Goal: Information Seeking & Learning: Learn about a topic

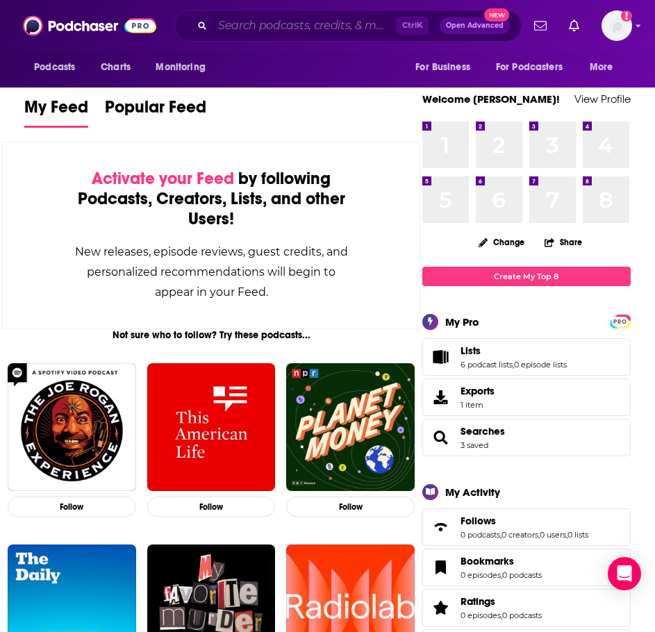
click at [265, 26] on input "Search podcasts, credits, & more..." at bounding box center [304, 26] width 183 height 22
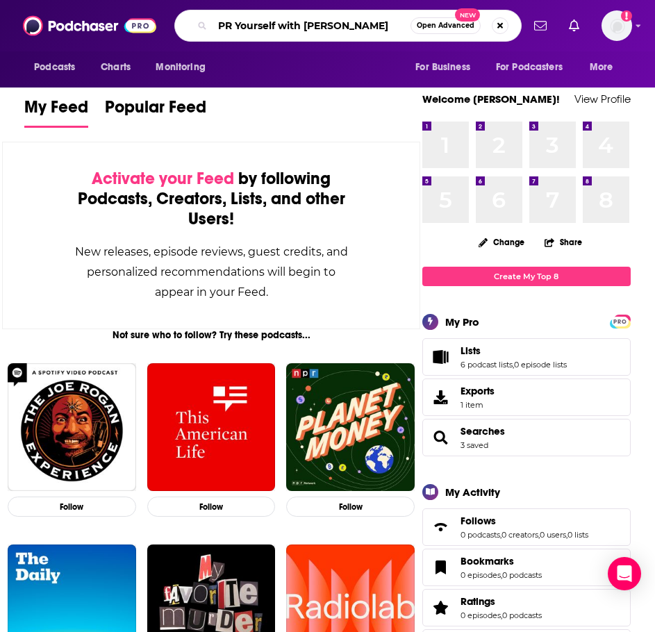
type input "PR Yourself with [PERSON_NAME]"
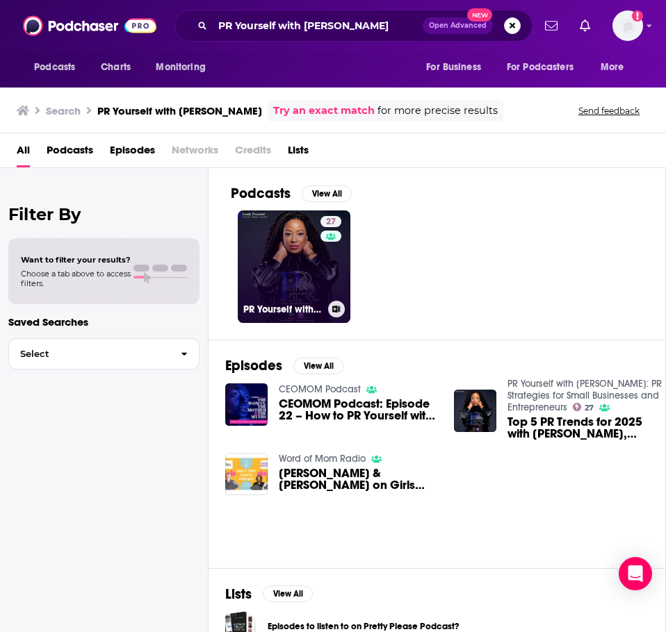
click at [270, 259] on link "27 PR Yourself with [PERSON_NAME]: PR Strategies for Small Businesses and Entre…" at bounding box center [294, 267] width 113 height 113
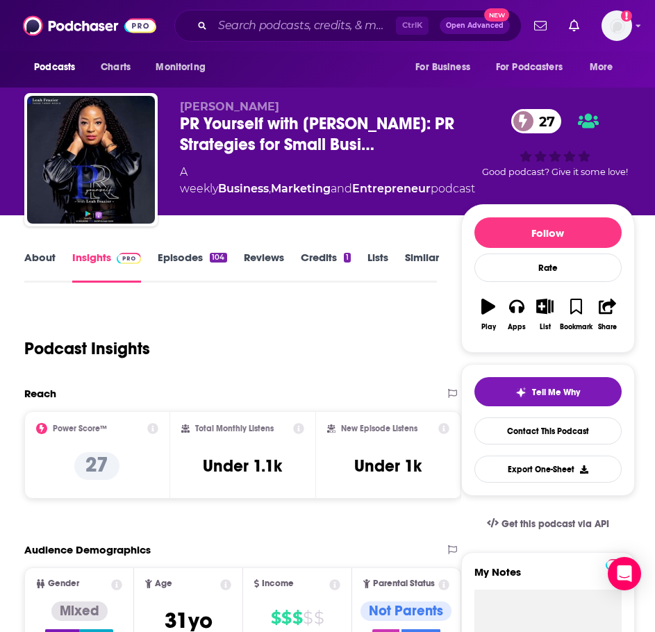
click at [46, 261] on link "About" at bounding box center [39, 267] width 31 height 32
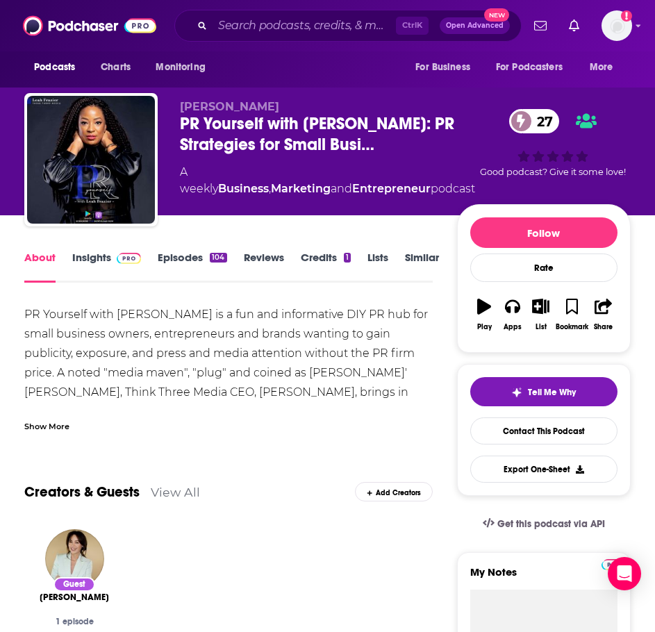
click at [50, 423] on div "Show More" at bounding box center [46, 425] width 45 height 13
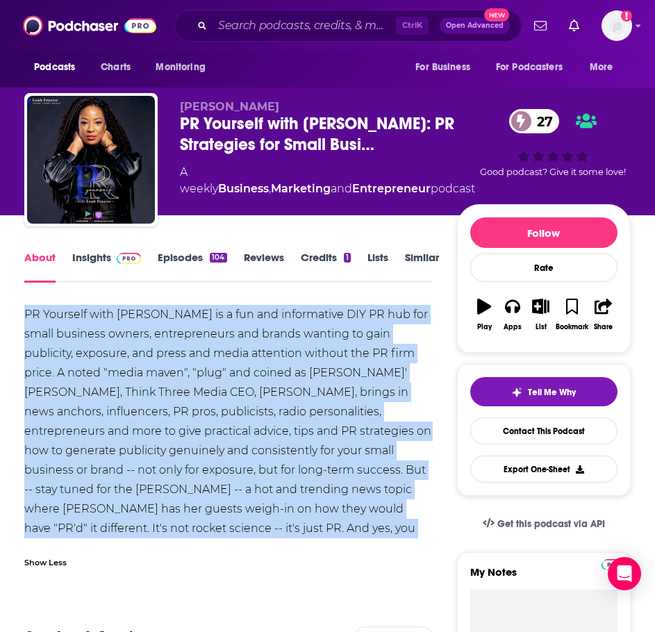
drag, startPoint x: 266, startPoint y: 533, endPoint x: 24, endPoint y: 313, distance: 326.7
click at [24, 313] on div "PR Yourself with [PERSON_NAME] is a fun and informative DIY PR hub for small bu…" at bounding box center [228, 431] width 409 height 253
copy div "PR Yourself with [PERSON_NAME] is a fun and informative DIY PR hub for small bu…"
click at [90, 271] on link "Insights" at bounding box center [106, 267] width 69 height 32
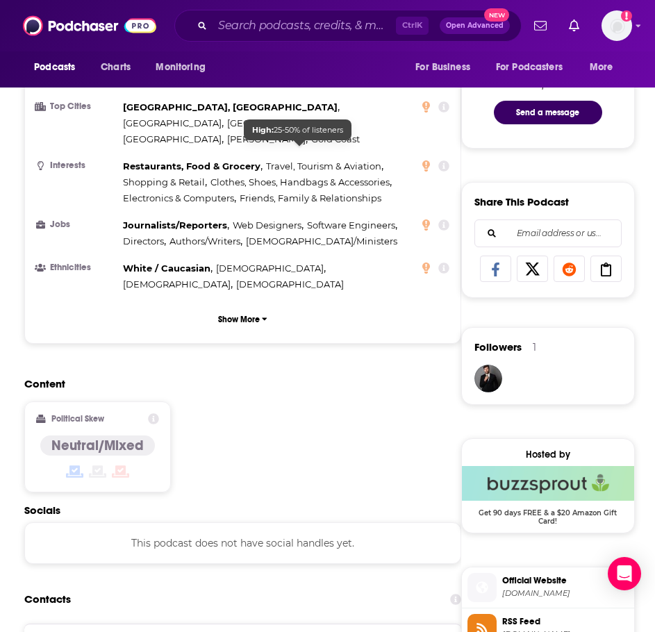
scroll to position [1042, 0]
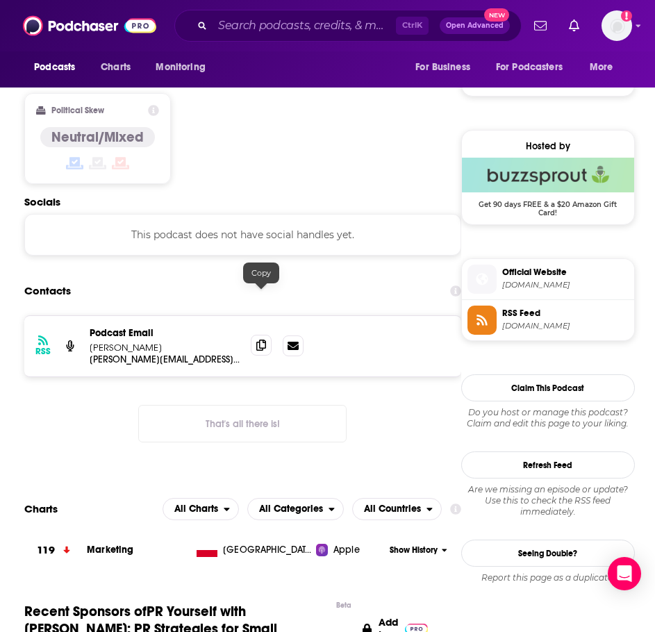
click at [263, 340] on icon at bounding box center [261, 345] width 10 height 11
click at [267, 26] on input "Search podcasts, credits, & more..." at bounding box center [304, 26] width 183 height 22
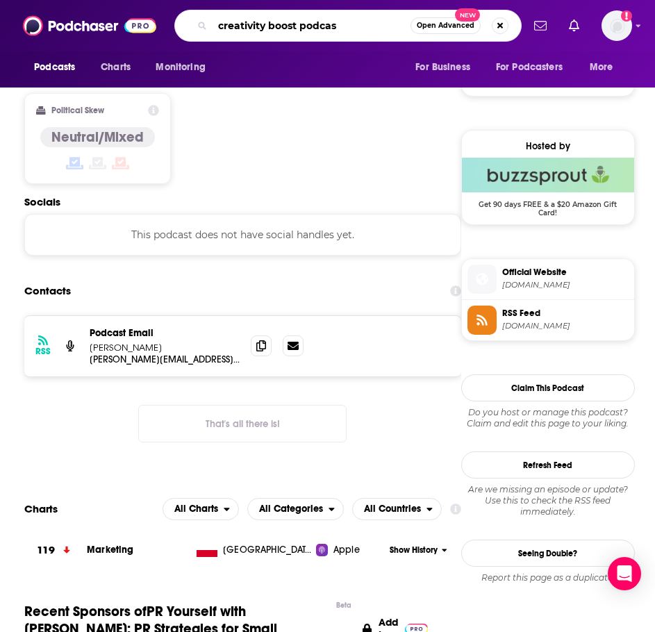
type input "creativity boost podcast"
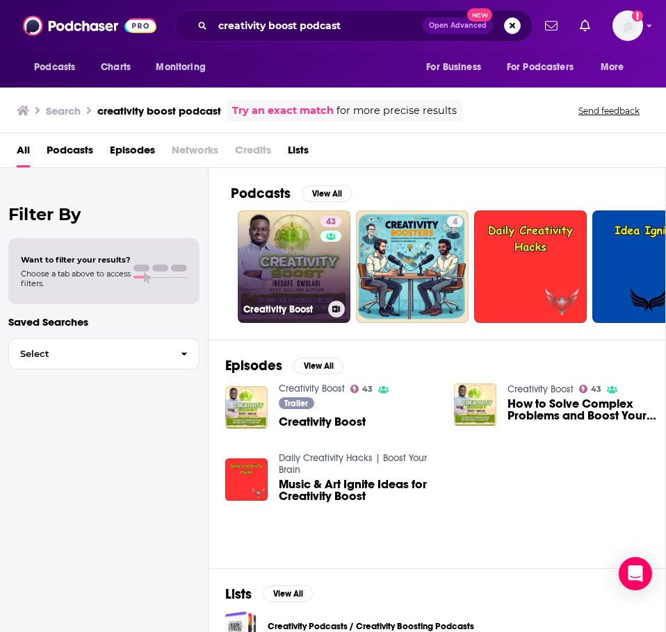
click at [291, 275] on link "43 Creativity Boost" at bounding box center [294, 267] width 113 height 113
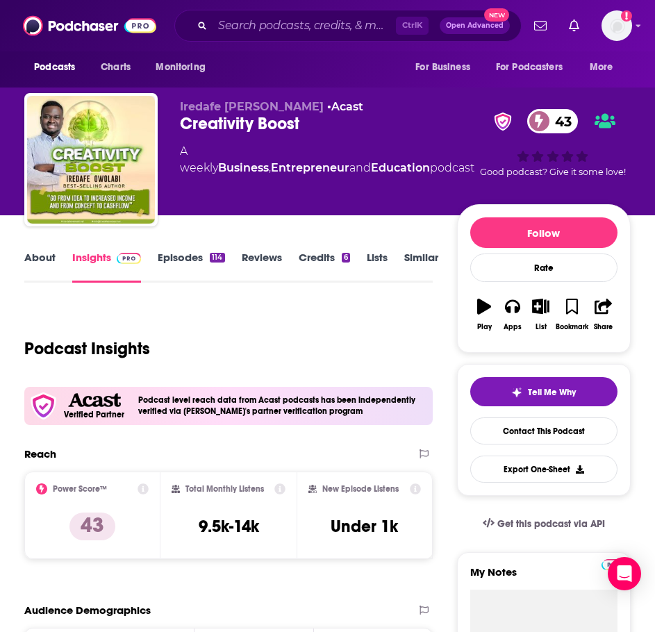
click at [49, 254] on link "About" at bounding box center [39, 267] width 31 height 32
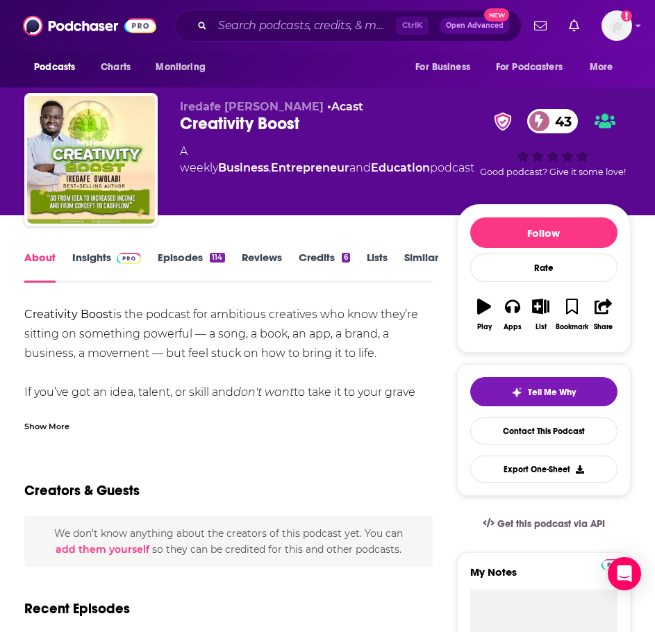
click at [73, 422] on div "Show More" at bounding box center [228, 421] width 409 height 24
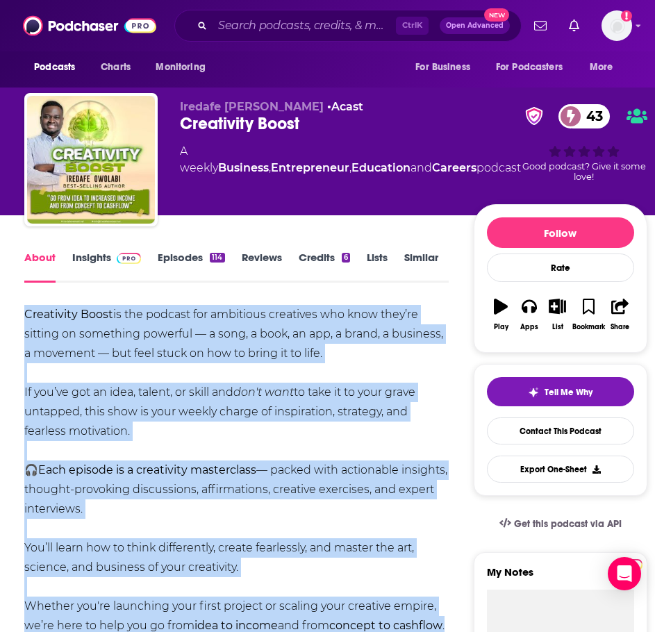
drag, startPoint x: 131, startPoint y: 436, endPoint x: 42, endPoint y: 302, distance: 161.5
copy div "Creativity [PERSON_NAME] is the podcast for ambitious creatives who know they’r…"
click at [108, 263] on link "Insights" at bounding box center [106, 267] width 69 height 32
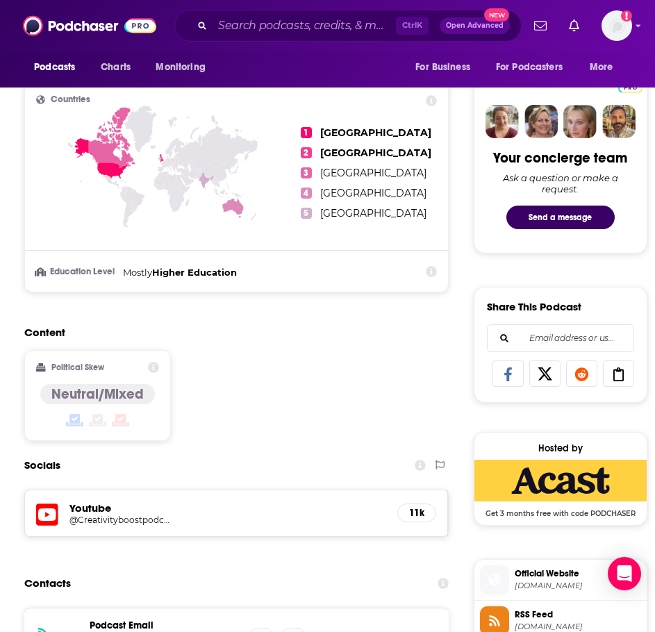
scroll to position [834, 0]
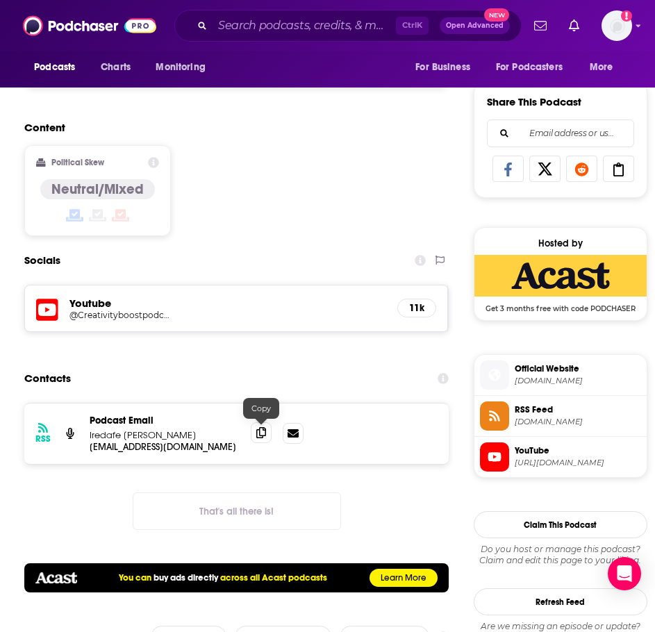
click at [259, 431] on icon at bounding box center [261, 432] width 10 height 11
click at [261, 30] on input "Search podcasts, credits, & more..." at bounding box center [304, 26] width 183 height 22
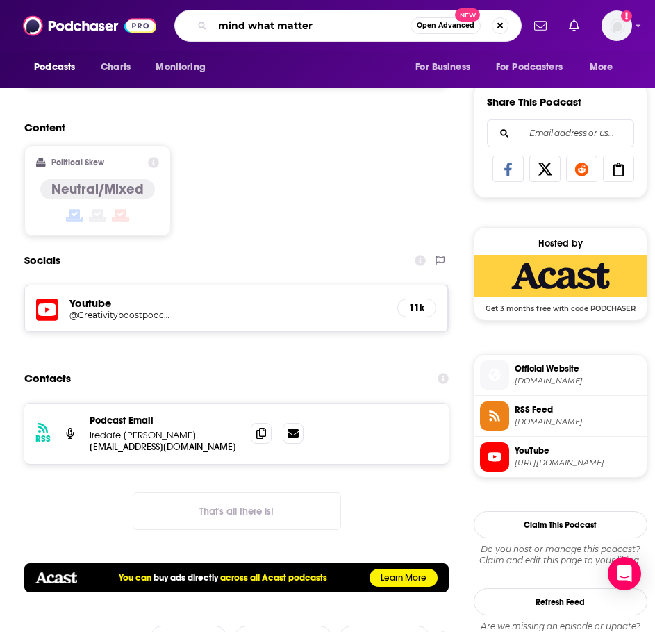
type input "mind what matters"
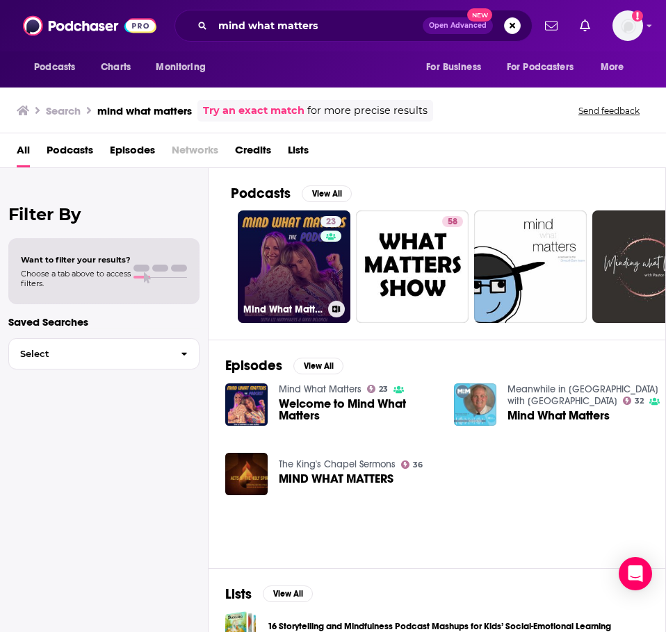
click at [263, 262] on link "23 Mind What Matters" at bounding box center [294, 267] width 113 height 113
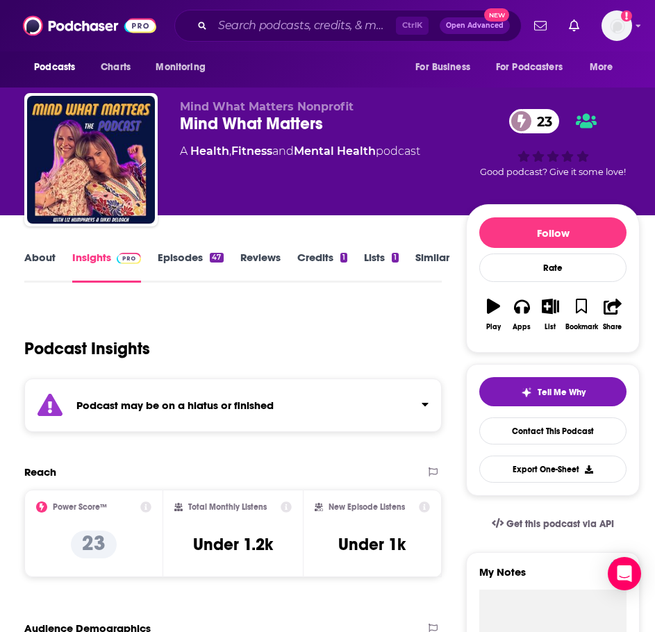
click at [183, 399] on strong "Podcast may be on a hiatus or finished" at bounding box center [174, 405] width 197 height 13
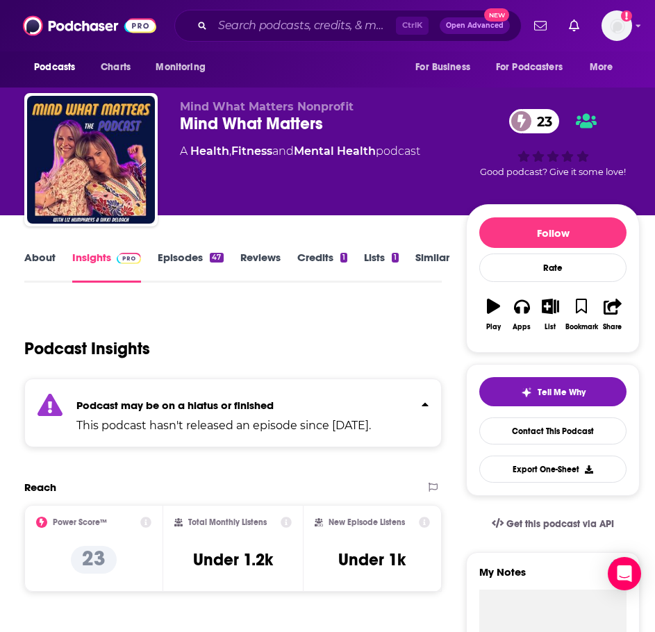
click at [196, 250] on div "About Insights Episodes 47 Reviews Credits 1 Lists 1 Similar" at bounding box center [233, 266] width 418 height 34
click at [194, 256] on link "Episodes 47" at bounding box center [190, 267] width 65 height 32
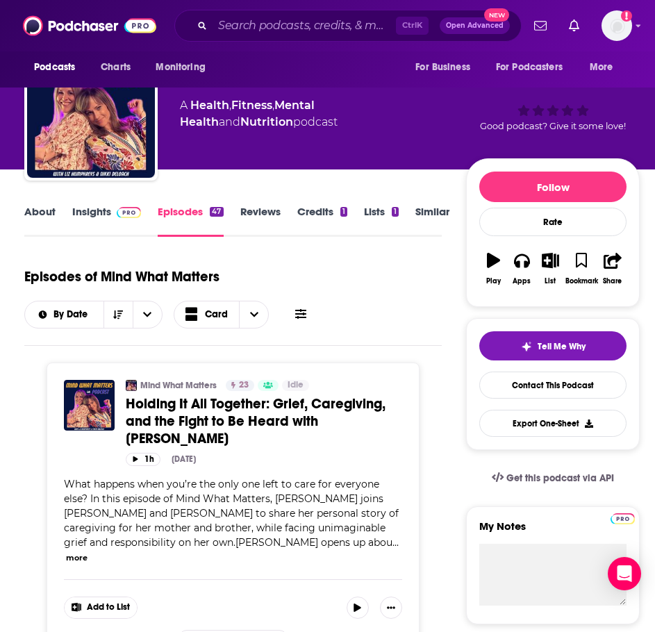
scroll to position [69, 0]
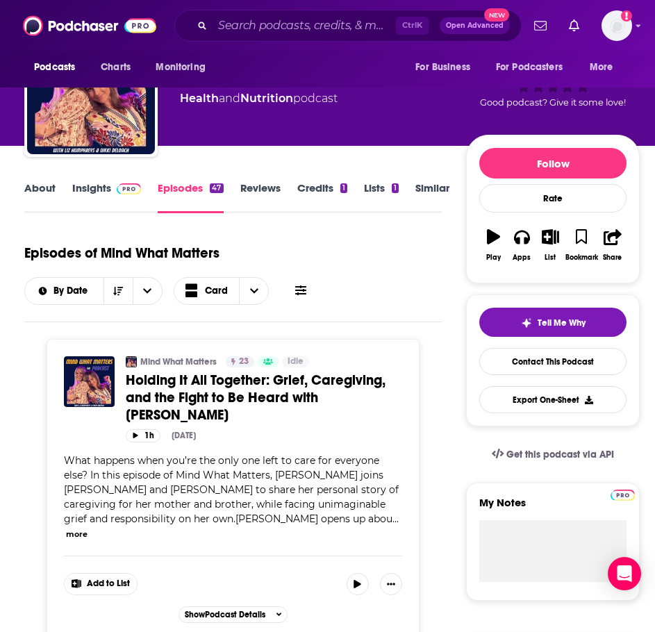
click at [88, 529] on button "more" at bounding box center [77, 535] width 22 height 12
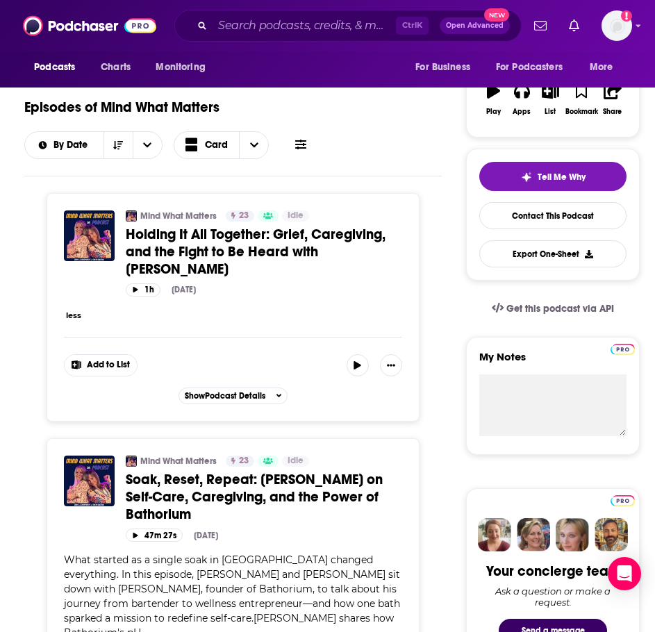
scroll to position [0, 0]
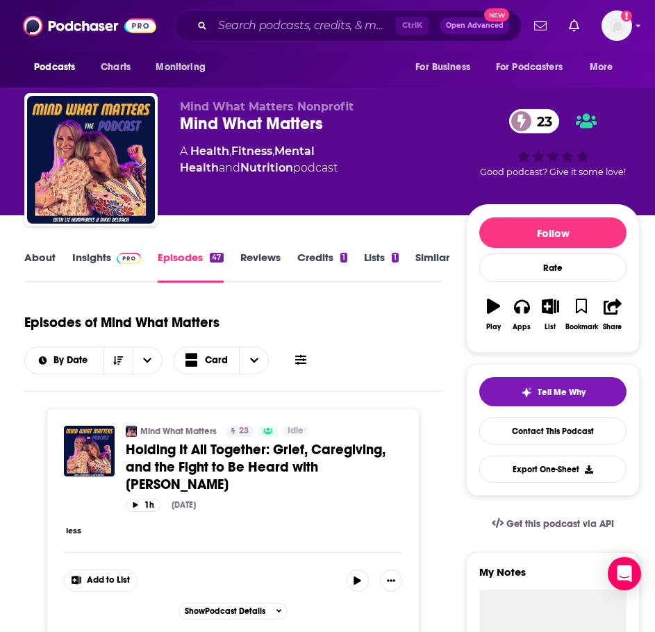
click at [39, 263] on link "About" at bounding box center [39, 267] width 31 height 32
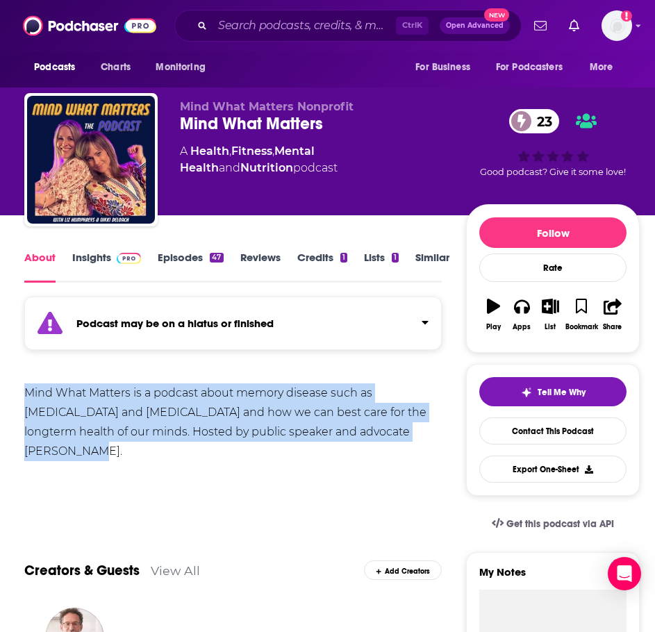
drag, startPoint x: 420, startPoint y: 435, endPoint x: 22, endPoint y: 387, distance: 401.1
copy div "Mind What Matters is a podcast about memory disease such as [MEDICAL_DATA] and …"
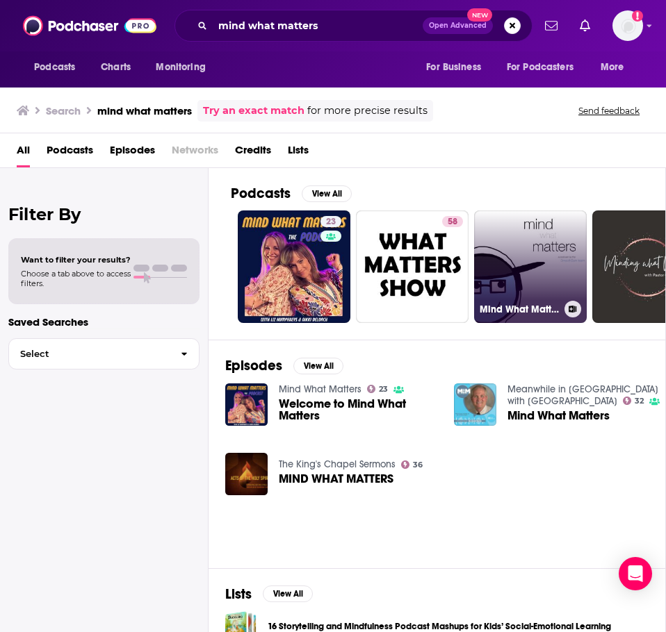
click at [555, 255] on link "Mind What Matters" at bounding box center [530, 267] width 113 height 113
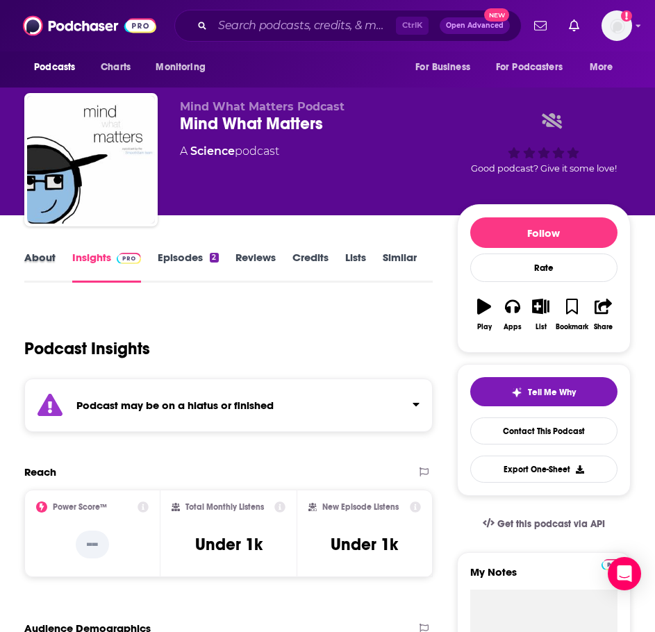
click at [56, 259] on div "About" at bounding box center [48, 267] width 48 height 32
click at [47, 259] on link "About" at bounding box center [39, 267] width 31 height 32
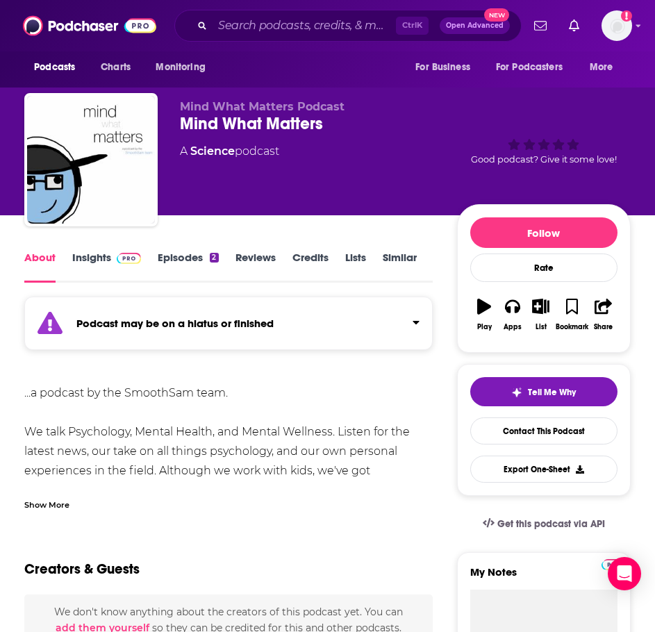
click at [51, 493] on div "Show More" at bounding box center [228, 500] width 409 height 24
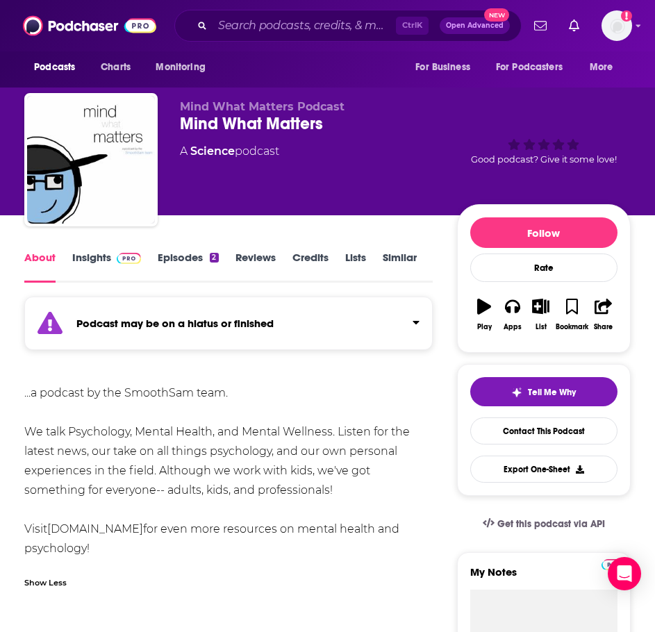
click at [177, 328] on strong "Podcast may be on a hiatus or finished" at bounding box center [174, 323] width 197 height 13
